Goal: Check status: Check status

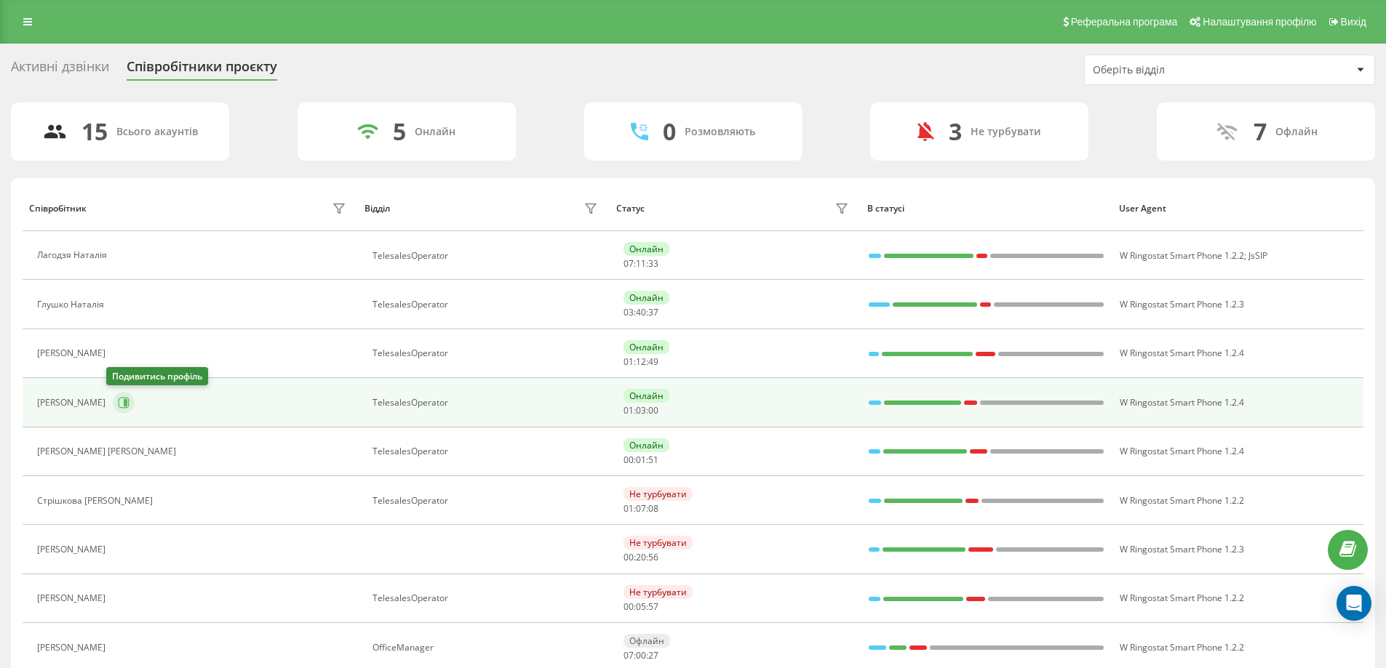
click at [124, 402] on icon at bounding box center [126, 402] width 4 height 7
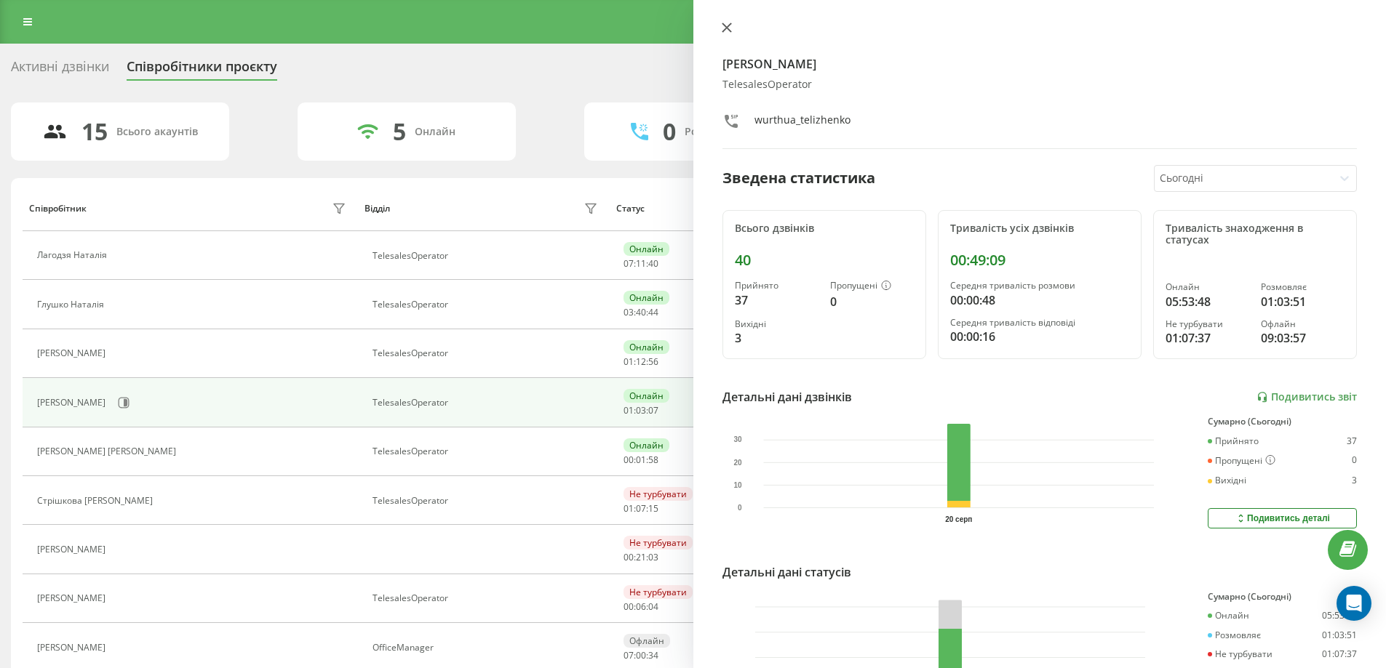
click at [726, 28] on icon at bounding box center [726, 27] width 9 height 9
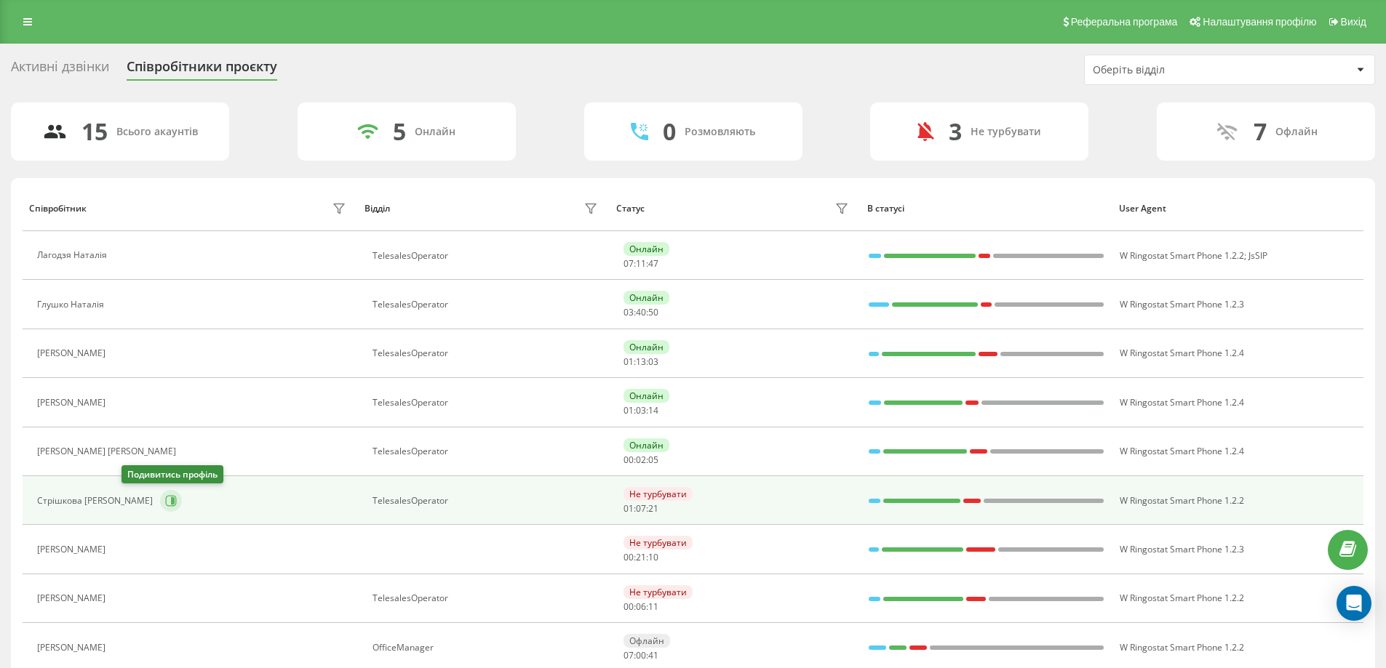
click at [165, 503] on icon at bounding box center [171, 501] width 12 height 12
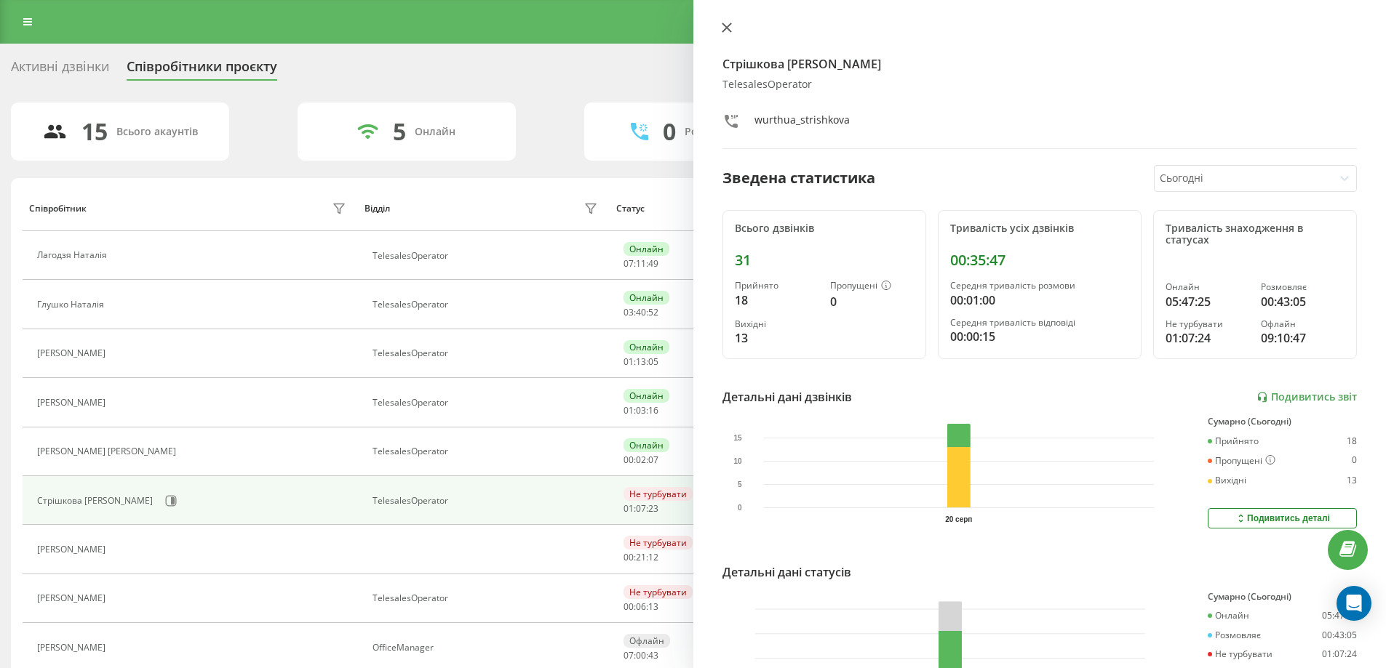
click at [726, 24] on icon at bounding box center [727, 28] width 10 height 10
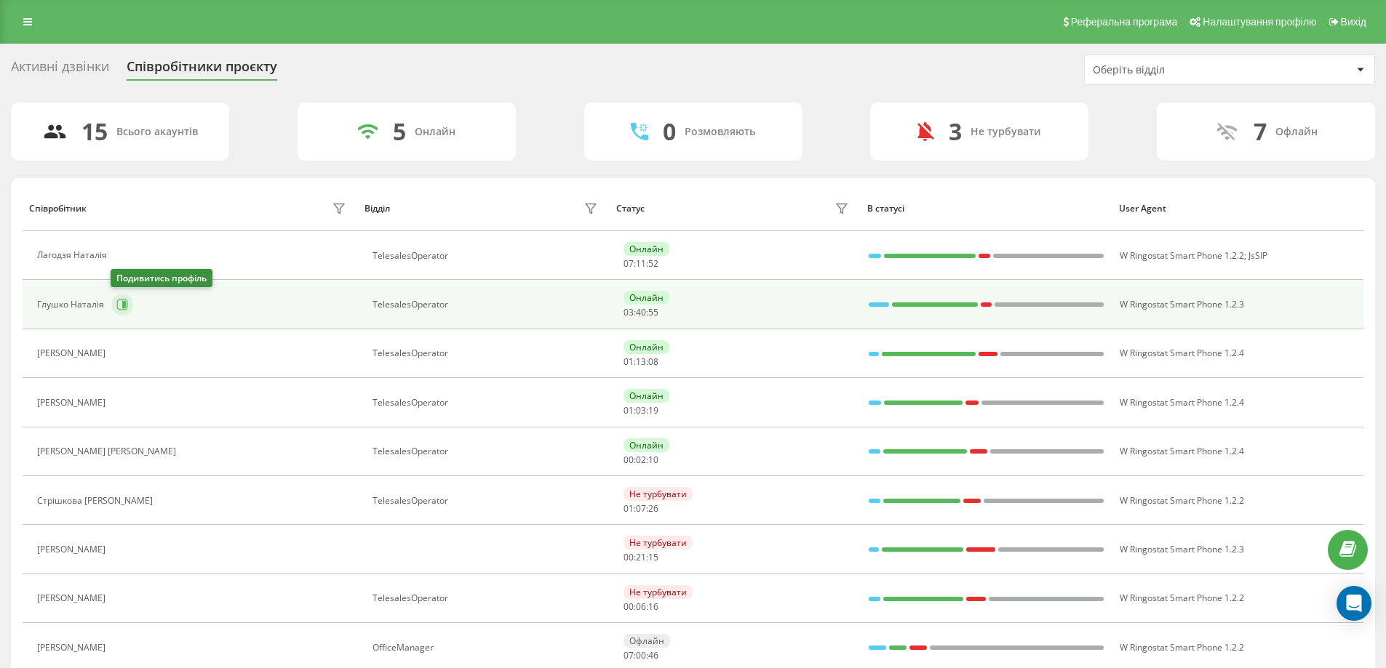
click at [122, 308] on icon at bounding box center [124, 304] width 4 height 7
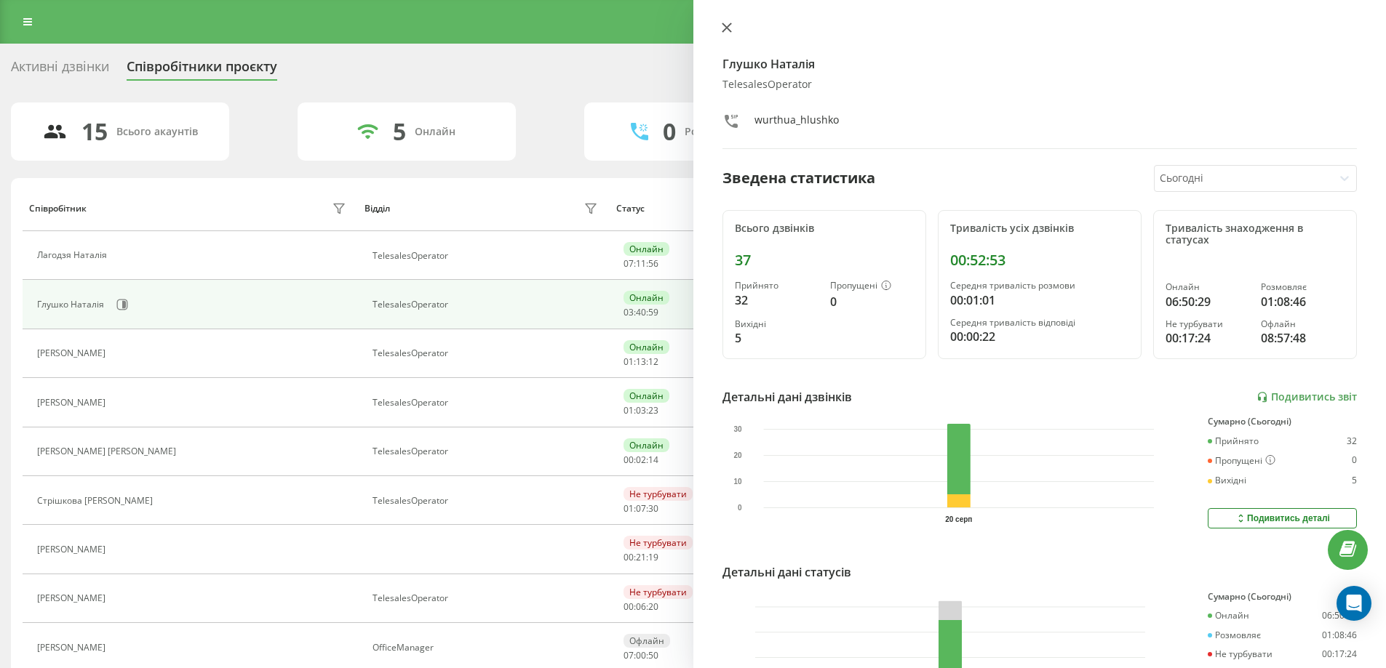
click at [725, 28] on icon at bounding box center [727, 28] width 10 height 10
